Goal: Transaction & Acquisition: Purchase product/service

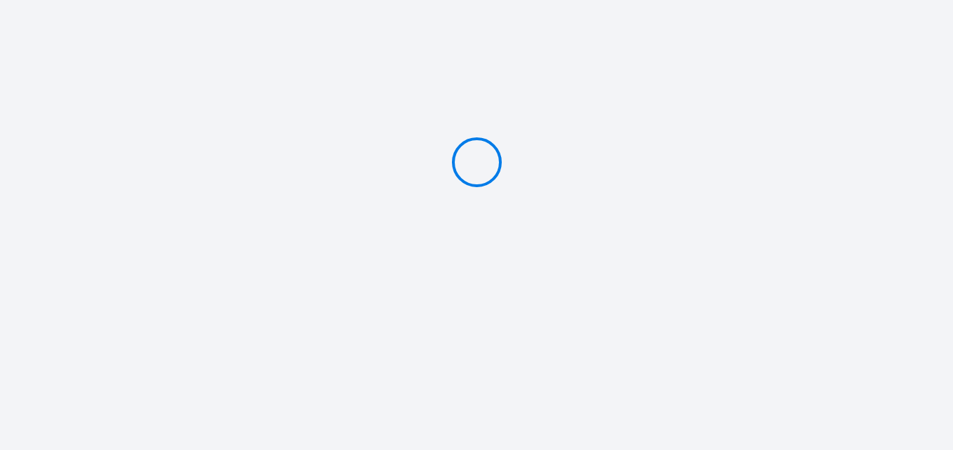
type input "Deposit 600 €"
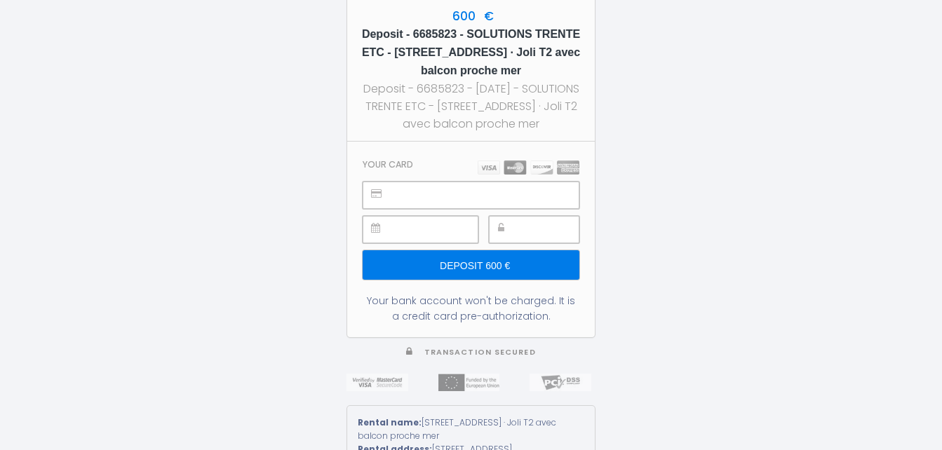
click at [499, 265] on input "Deposit 600 €" at bounding box center [471, 264] width 217 height 29
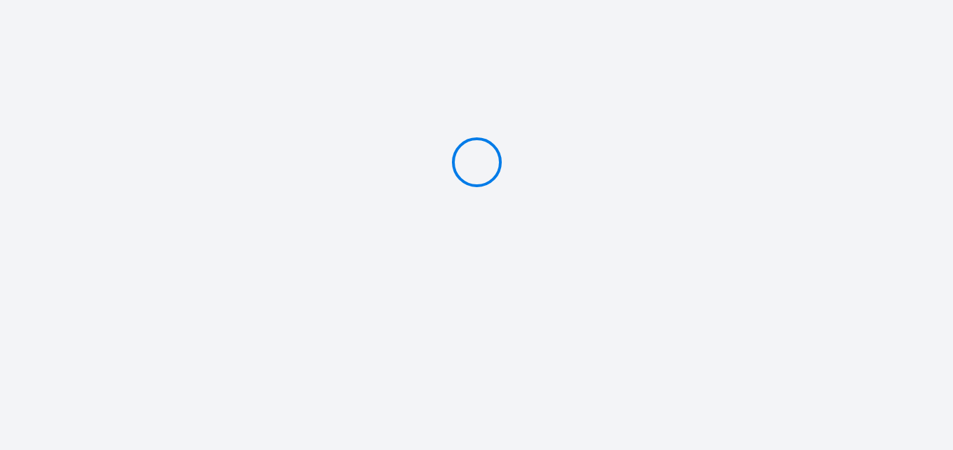
type input "Deposit 600 €"
